Goal: Information Seeking & Learning: Find specific fact

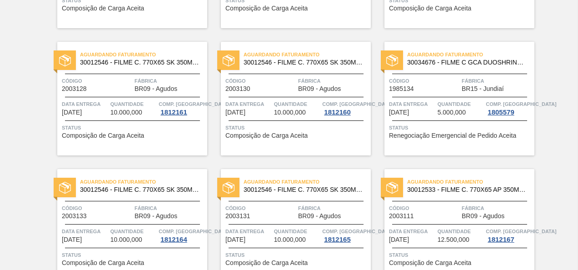
scroll to position [636, 0]
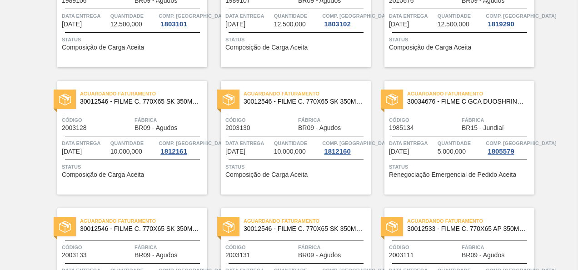
click at [497, 101] on span "30034676 - FILME C GCA DUOSHRINK 690X50 7 99 NIV25" at bounding box center [467, 101] width 120 height 7
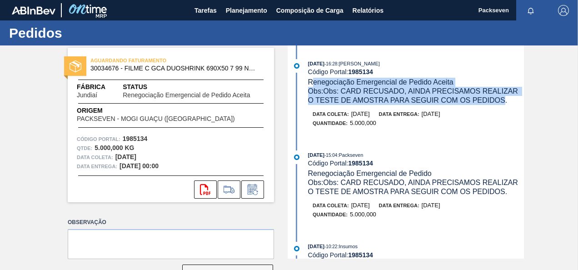
drag, startPoint x: 327, startPoint y: 86, endPoint x: 502, endPoint y: 95, distance: 174.6
click at [502, 95] on div "12/08/2025 - 16:28 : Leticia Marquesini Bandeira Código Portal: 1985134 Renegoc…" at bounding box center [416, 82] width 216 height 46
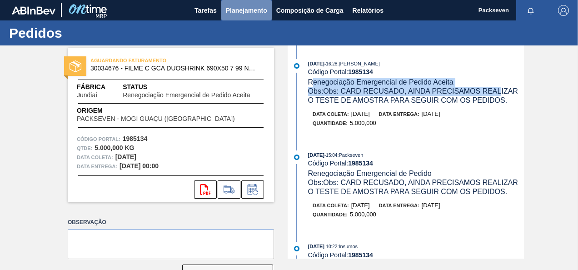
click at [252, 7] on span "Planejamento" at bounding box center [246, 10] width 41 height 11
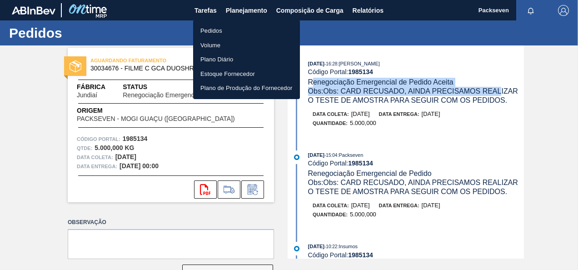
click at [235, 31] on li "Pedidos" at bounding box center [246, 31] width 107 height 15
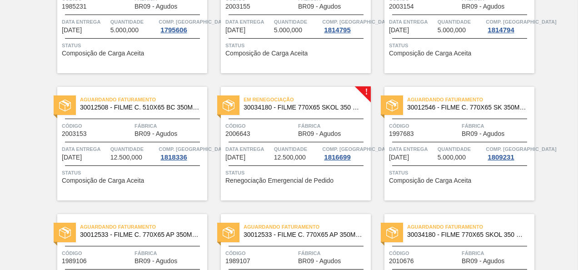
scroll to position [330, 0]
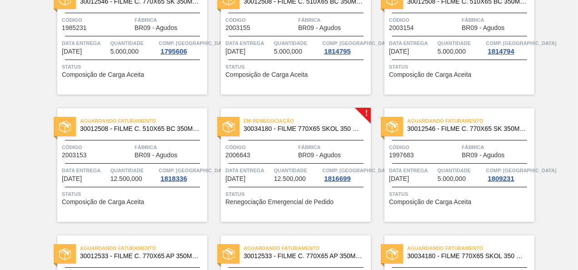
click at [326, 94] on div "! Em renegociação 30034180 - FILME 770X65 SKOL 350 MP C12 Código 2006643 Fábric…" at bounding box center [289, 157] width 164 height 127
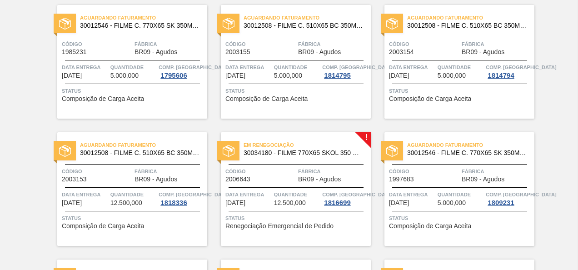
click at [310, 133] on div "Em renegociação 30034180 - FILME 770X65 SKOL 350 MP C12 Código 2006643 Fábrica …" at bounding box center [296, 189] width 150 height 114
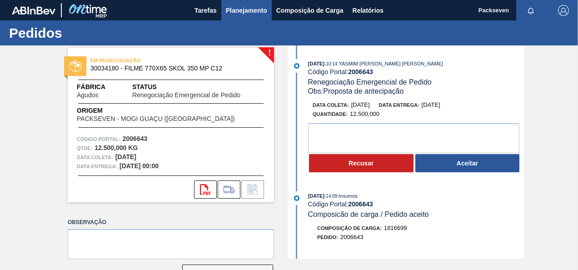
click at [251, 11] on span "Planejamento" at bounding box center [246, 10] width 41 height 11
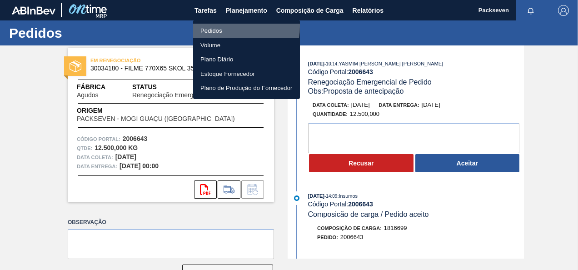
click at [224, 26] on li "Pedidos" at bounding box center [246, 31] width 107 height 15
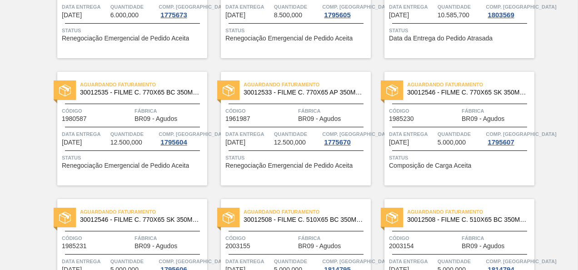
scroll to position [318, 0]
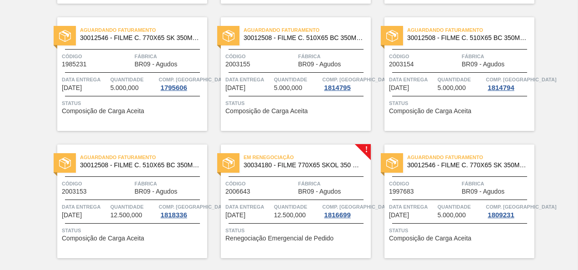
click at [282, 183] on span "Código" at bounding box center [260, 183] width 70 height 9
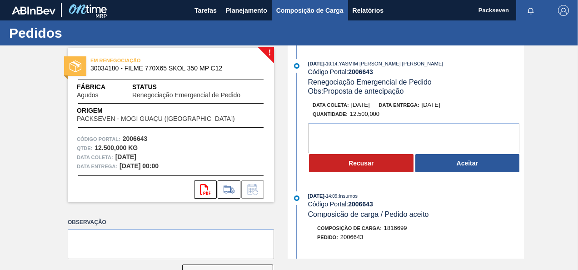
click at [330, 5] on span "Composição de Carga" at bounding box center [309, 10] width 67 height 11
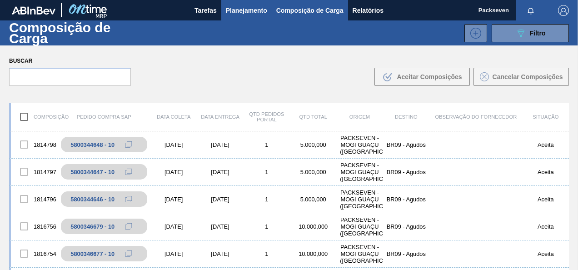
click at [246, 15] on span "Planejamento" at bounding box center [246, 10] width 41 height 11
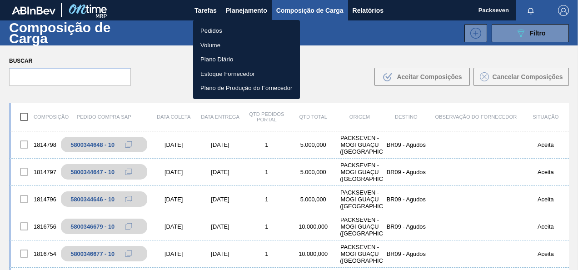
click at [223, 27] on li "Pedidos" at bounding box center [246, 31] width 107 height 15
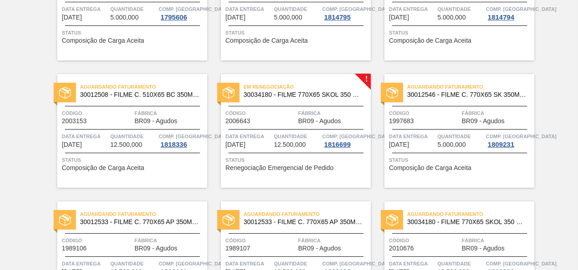
scroll to position [409, 0]
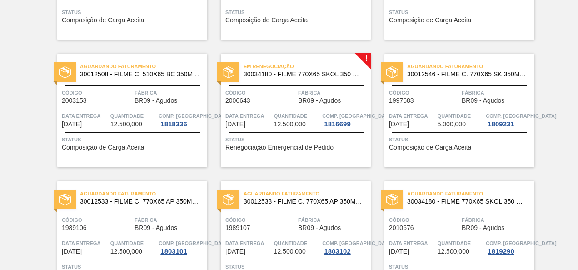
click at [300, 70] on span "Em renegociação" at bounding box center [306, 66] width 127 height 9
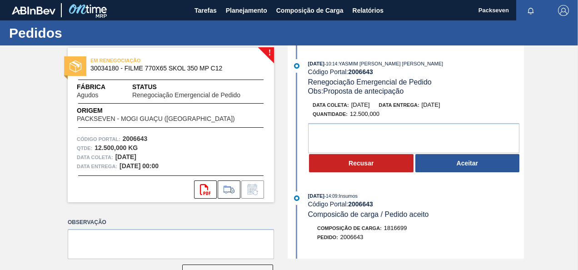
click at [143, 62] on span "EM RENEGOCIAÇÃO" at bounding box center [153, 60] width 127 height 9
click at [163, 65] on span "30034180 - FILME 770X65 SKOL 350 MP C12" at bounding box center [172, 68] width 165 height 7
drag, startPoint x: 349, startPoint y: 71, endPoint x: 384, endPoint y: 71, distance: 35.4
click at [384, 71] on div "Código Portal: 2006643" at bounding box center [416, 71] width 216 height 7
copy strong "2006643"
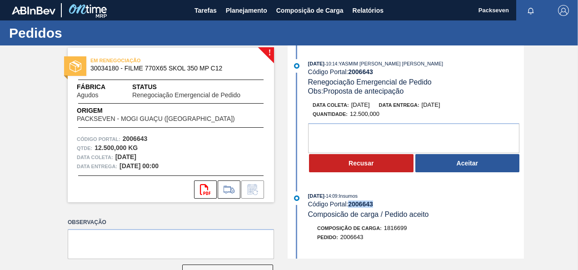
drag, startPoint x: 350, startPoint y: 203, endPoint x: 380, endPoint y: 203, distance: 30.0
click at [380, 203] on div "Código Portal: 2006643" at bounding box center [416, 203] width 216 height 7
copy strong "2006643"
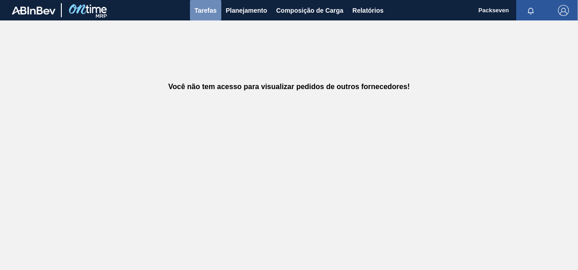
click at [214, 9] on span "Tarefas" at bounding box center [205, 10] width 22 height 11
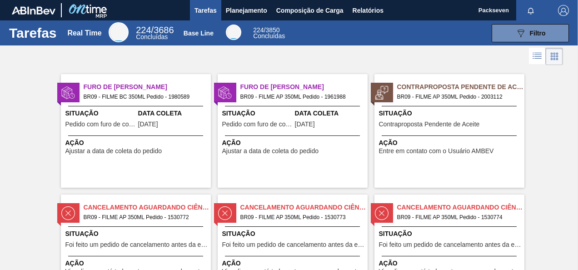
click at [463, 96] on span "BR09 - FILME AP 350ML Pedido - 2003112" at bounding box center [457, 97] width 120 height 10
click at [245, 6] on span "Planejamento" at bounding box center [246, 10] width 41 height 11
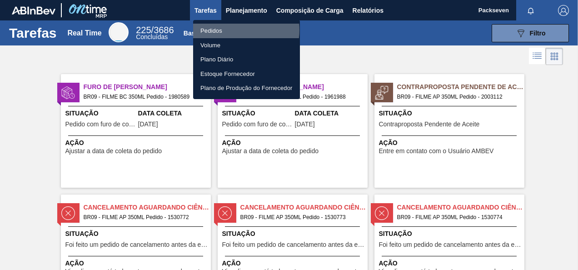
click at [235, 30] on li "Pedidos" at bounding box center [246, 31] width 107 height 15
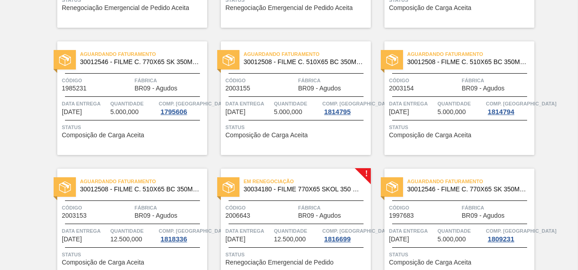
scroll to position [318, 0]
